Goal: Find specific fact: Find specific fact

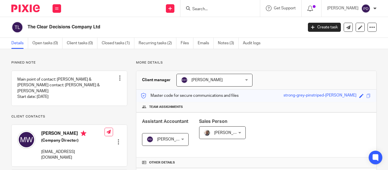
scroll to position [238, 0]
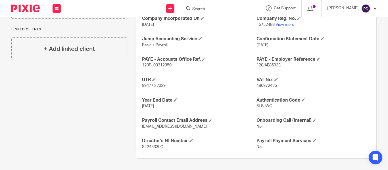
click at [195, 9] on input "Search" at bounding box center [217, 9] width 51 height 5
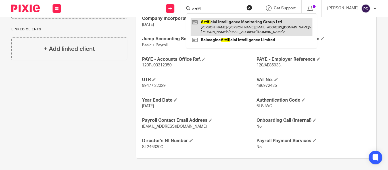
type input "artifi"
click at [202, 22] on link at bounding box center [251, 27] width 122 height 18
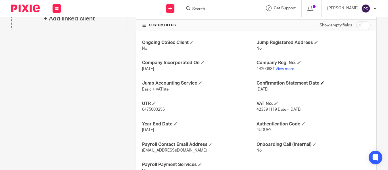
scroll to position [217, 0]
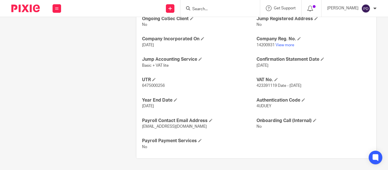
click at [261, 44] on span "14200931" at bounding box center [265, 45] width 18 height 4
copy p "14200931"
